Goal: Task Accomplishment & Management: Manage account settings

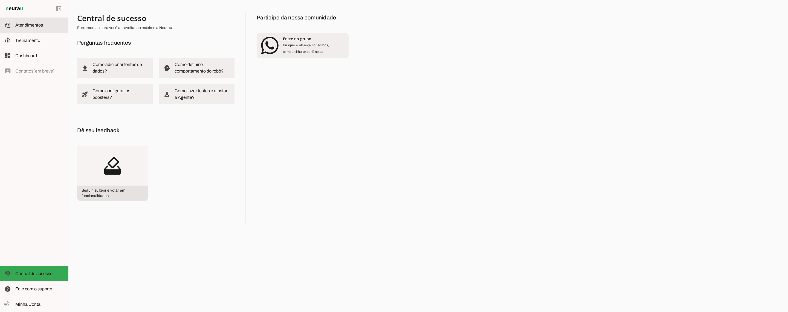
click at [25, 27] on span "Atendimentos" at bounding box center [29, 25] width 28 height 5
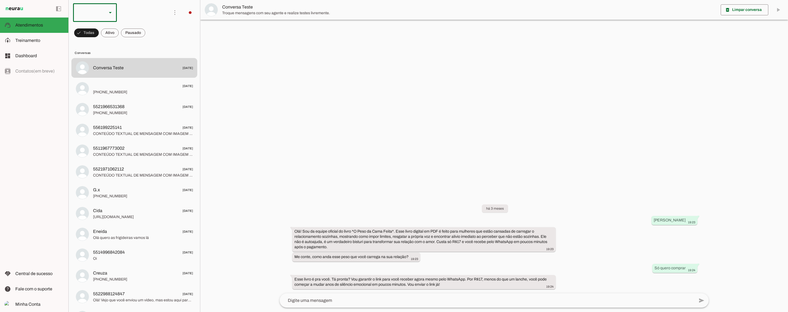
click at [96, 12] on div at bounding box center [88, 12] width 30 height 19
click at [101, 10] on div "Agente 1" at bounding box center [91, 12] width 37 height 19
click at [151, 47] on slot at bounding box center [172, 50] width 42 height 7
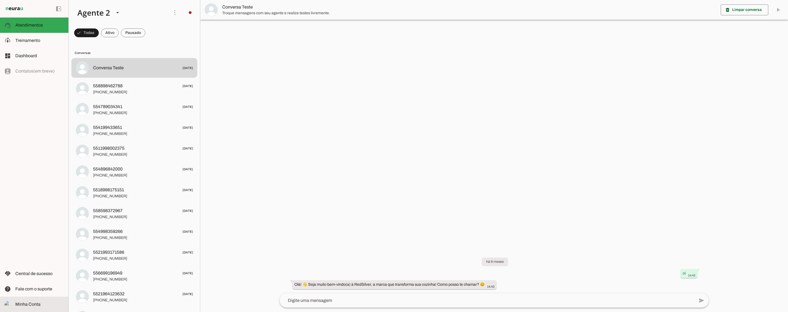
click at [43, 300] on md-item "Minha Conta Minha Conta" at bounding box center [34, 304] width 68 height 15
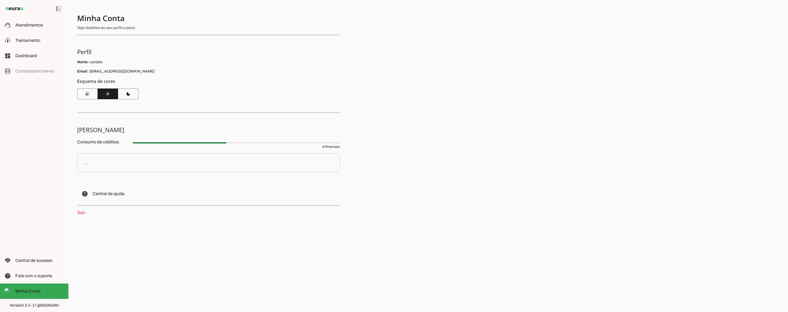
click at [83, 210] on p "Sair" at bounding box center [208, 212] width 263 height 7
click at [82, 211] on link "Sair" at bounding box center [81, 212] width 8 height 5
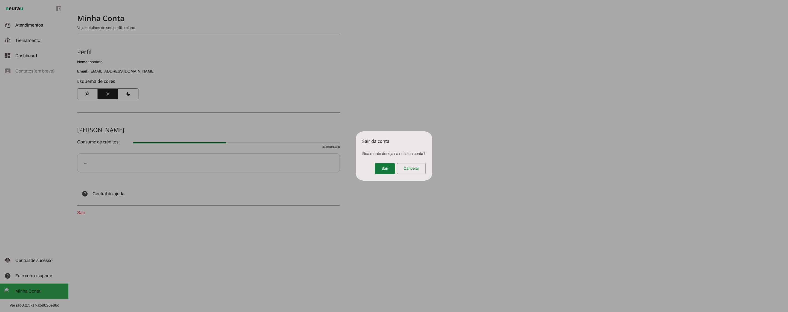
click at [390, 169] on span at bounding box center [385, 168] width 20 height 13
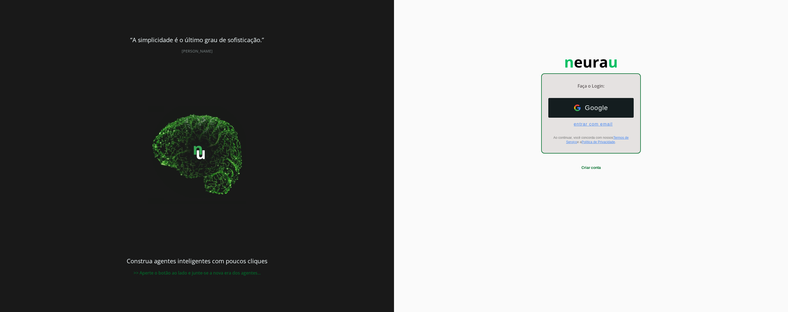
click at [598, 125] on span "entrar com email" at bounding box center [591, 124] width 43 height 5
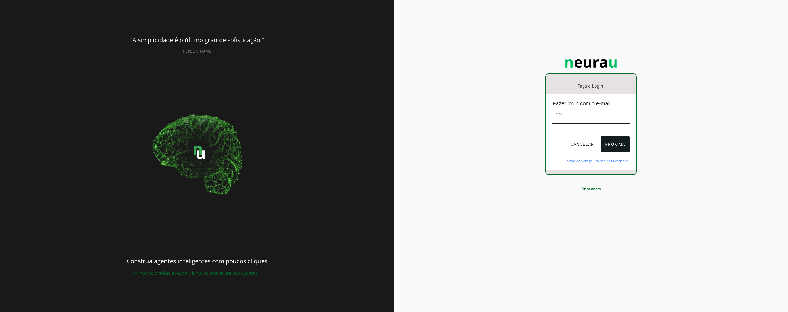
type input "[EMAIL_ADDRESS][DOMAIN_NAME]"
click at [613, 146] on button "Próxima" at bounding box center [615, 144] width 29 height 16
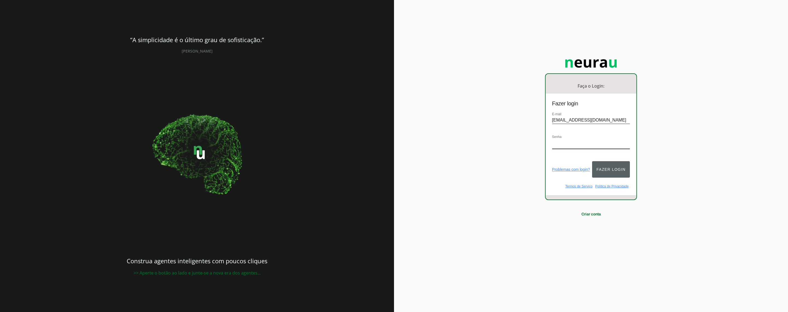
drag, startPoint x: 613, startPoint y: 158, endPoint x: 614, endPoint y: 167, distance: 9.4
click at [613, 162] on div "Problemas com login? Fazer login" at bounding box center [591, 171] width 91 height 25
click at [614, 167] on button "Fazer login" at bounding box center [611, 169] width 38 height 16
